Goal: Task Accomplishment & Management: Manage account settings

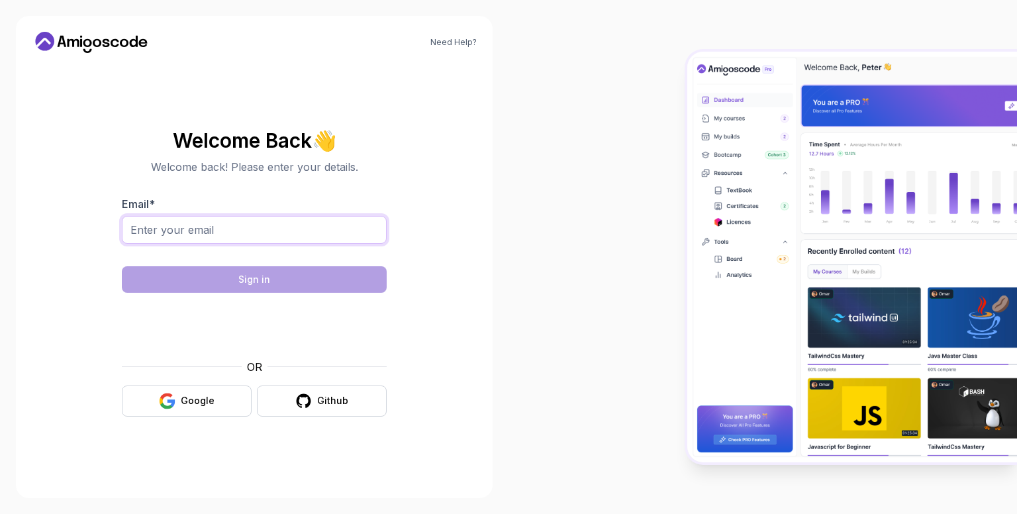
click at [352, 226] on input "Email *" at bounding box center [254, 230] width 265 height 28
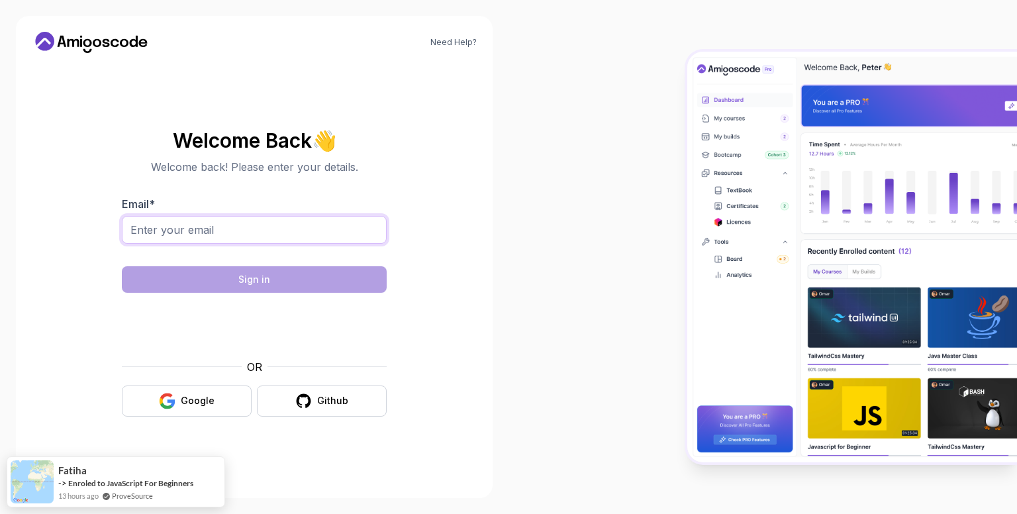
type input "mittalankit751@gmail.com"
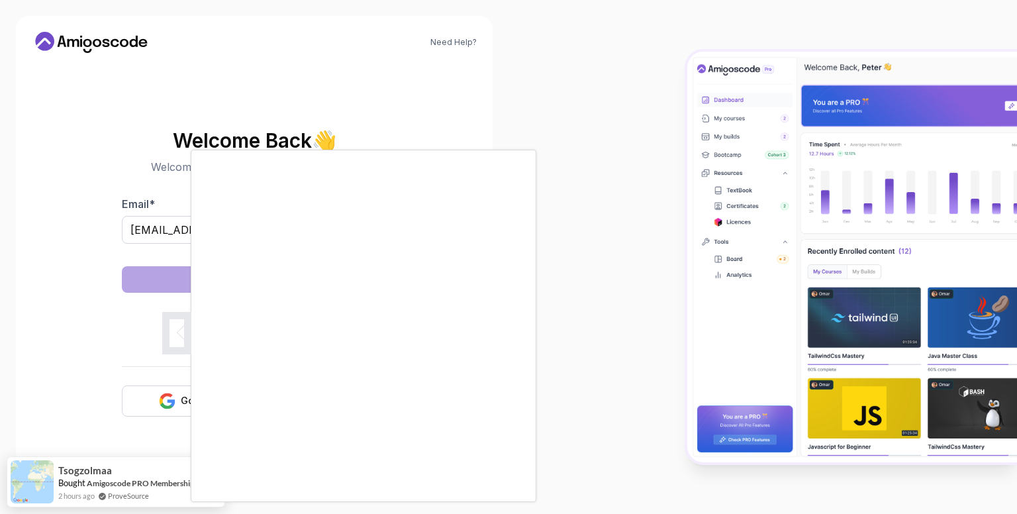
click at [702, 145] on body "Need Help? Welcome Back 👋 Welcome back! Please enter your details. Email * mitt…" at bounding box center [508, 257] width 1017 height 514
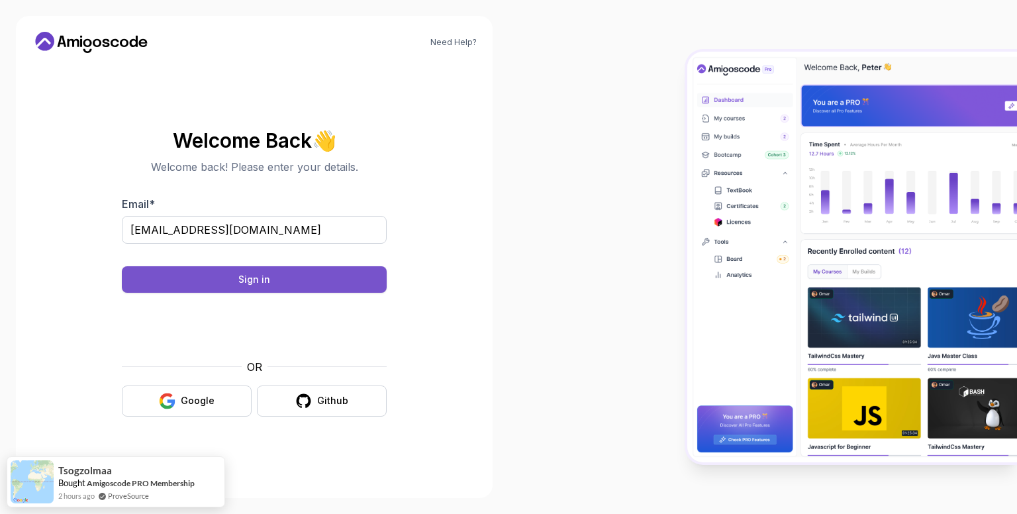
click at [361, 274] on button "Sign in" at bounding box center [254, 279] width 265 height 26
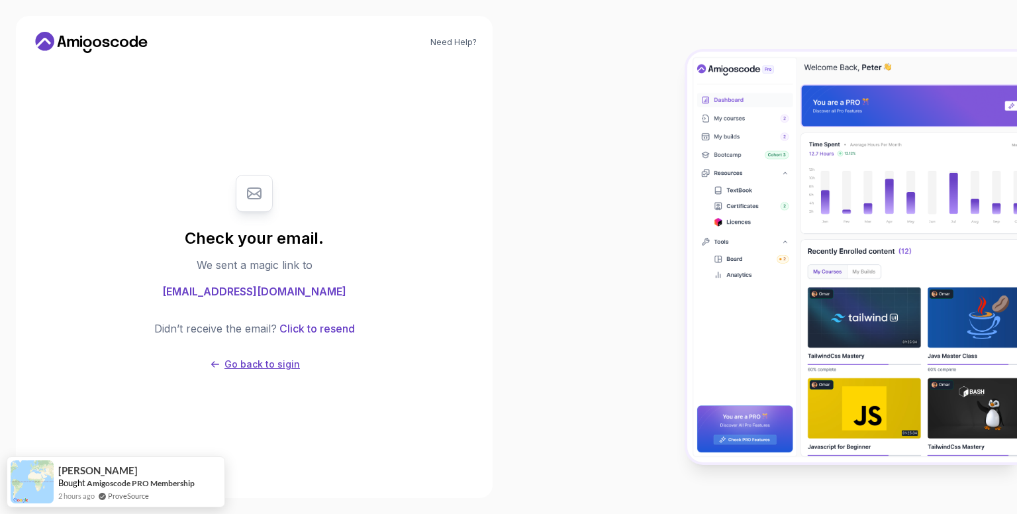
click at [277, 361] on p "Go back to sigin" at bounding box center [261, 364] width 75 height 13
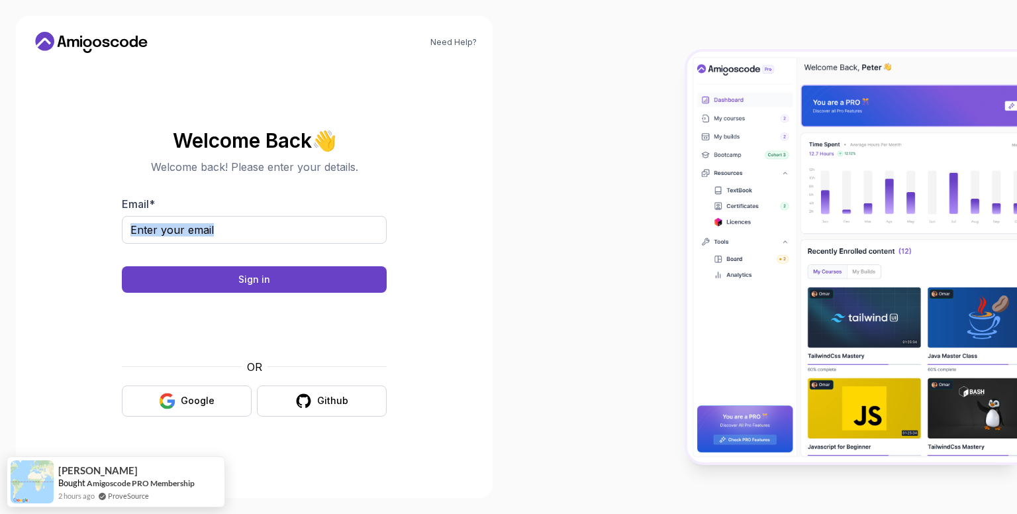
drag, startPoint x: 296, startPoint y: 246, endPoint x: 291, endPoint y: 223, distance: 23.0
click at [291, 223] on div at bounding box center [254, 237] width 265 height 42
click at [291, 223] on input "Email *" at bounding box center [254, 230] width 265 height 28
type input "mittalankit751@gmail.com"
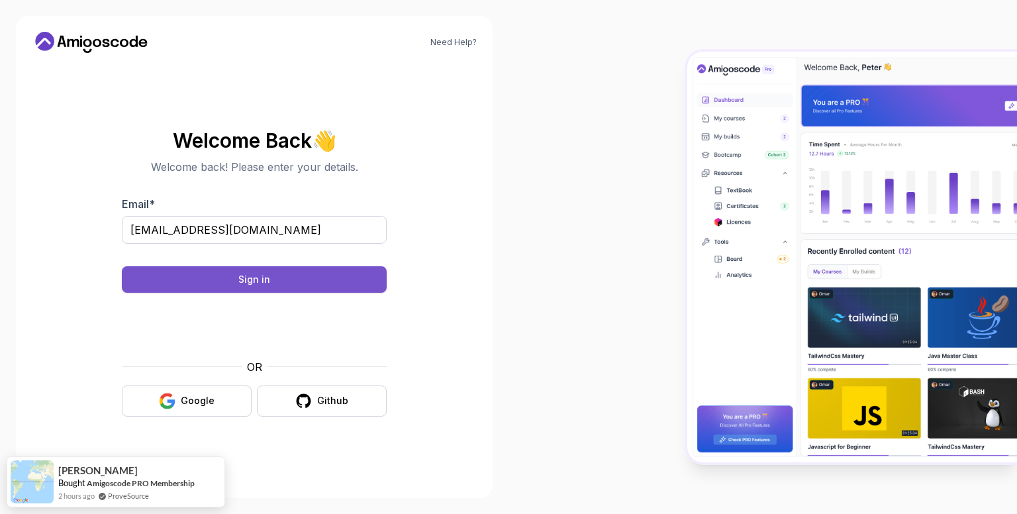
click at [294, 282] on button "Sign in" at bounding box center [254, 279] width 265 height 26
